Goal: Navigation & Orientation: Find specific page/section

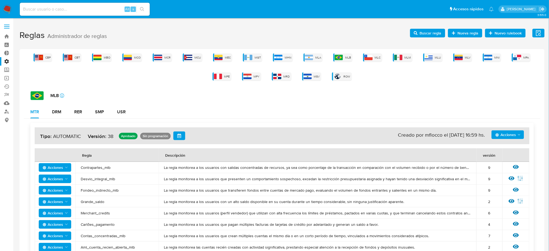
click at [297, 54] on div "CBP CBT MBO MCO MCR MCU MEC MGT MHN MLA MLB MLC MLM MLU MLV MNI MPA MPE MPY MRD…" at bounding box center [282, 66] width 517 height 27
click at [305, 54] on div "MLA" at bounding box center [313, 57] width 19 height 8
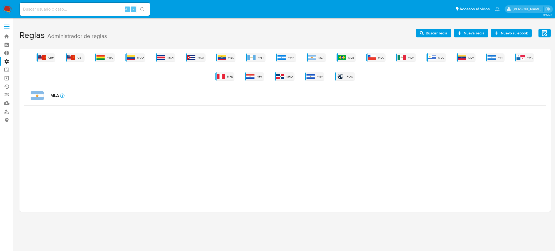
click at [423, 189] on div "CBP CBT MBO MCO MCR MCU MEC MGT MHN MLA MLB MLC MLM MLU MLV MNI MPA MPE MPY MRD…" at bounding box center [285, 130] width 531 height 163
click at [314, 56] on img at bounding box center [312, 57] width 8 height 5
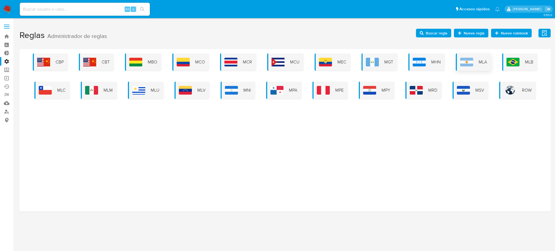
click at [466, 60] on img at bounding box center [466, 62] width 13 height 9
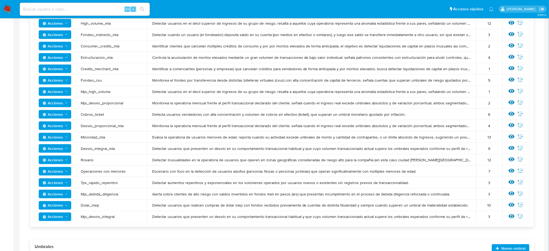
scroll to position [180, 0]
